Goal: Book appointment/travel/reservation

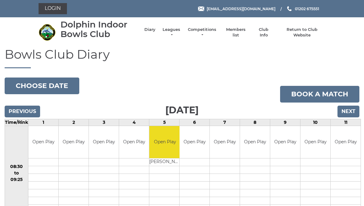
click at [359, 106] on input "Next" at bounding box center [349, 112] width 22 height 12
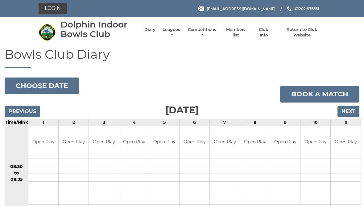
click at [350, 112] on input "Next" at bounding box center [349, 112] width 22 height 12
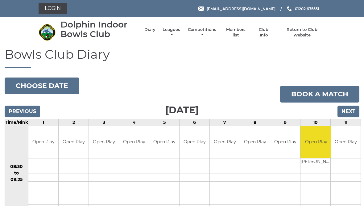
click at [26, 110] on input "Previous" at bounding box center [22, 112] width 35 height 12
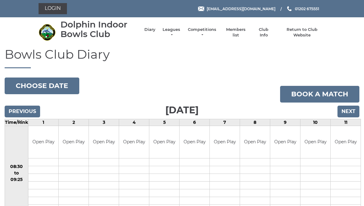
click at [351, 112] on input "Next" at bounding box center [349, 112] width 22 height 12
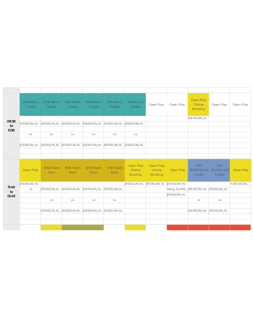
scroll to position [212, 0]
